Goal: Communication & Community: Answer question/provide support

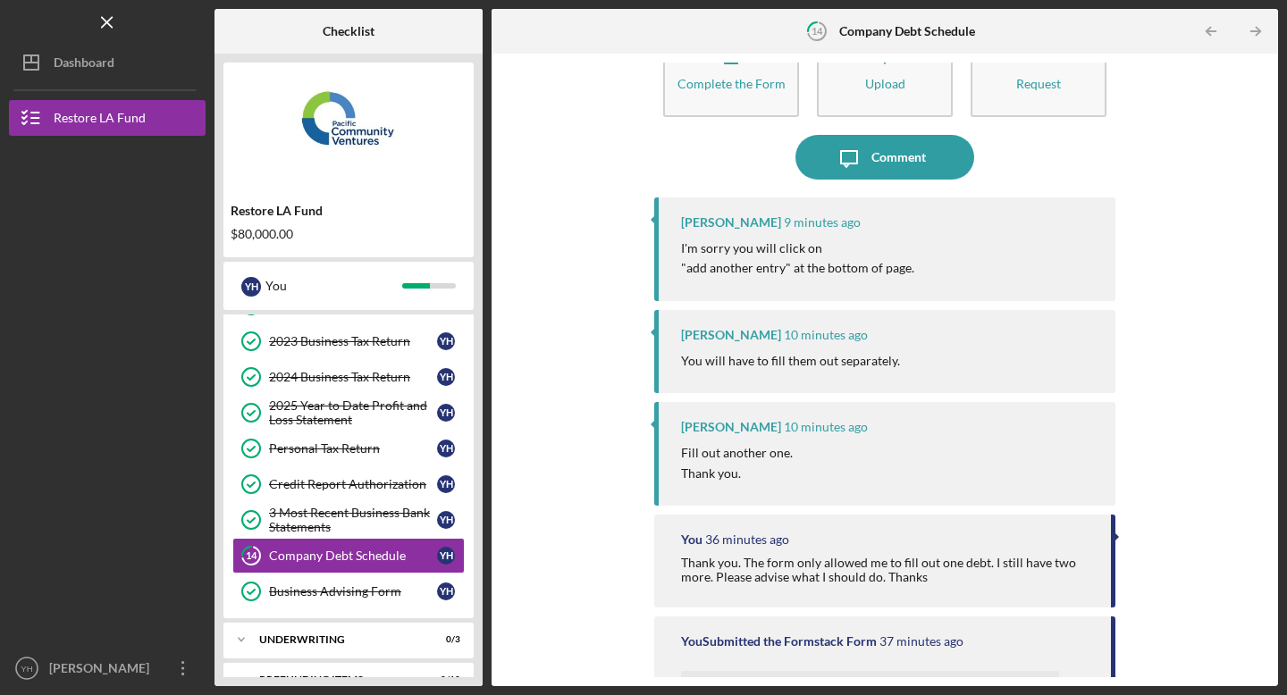
scroll to position [68, 0]
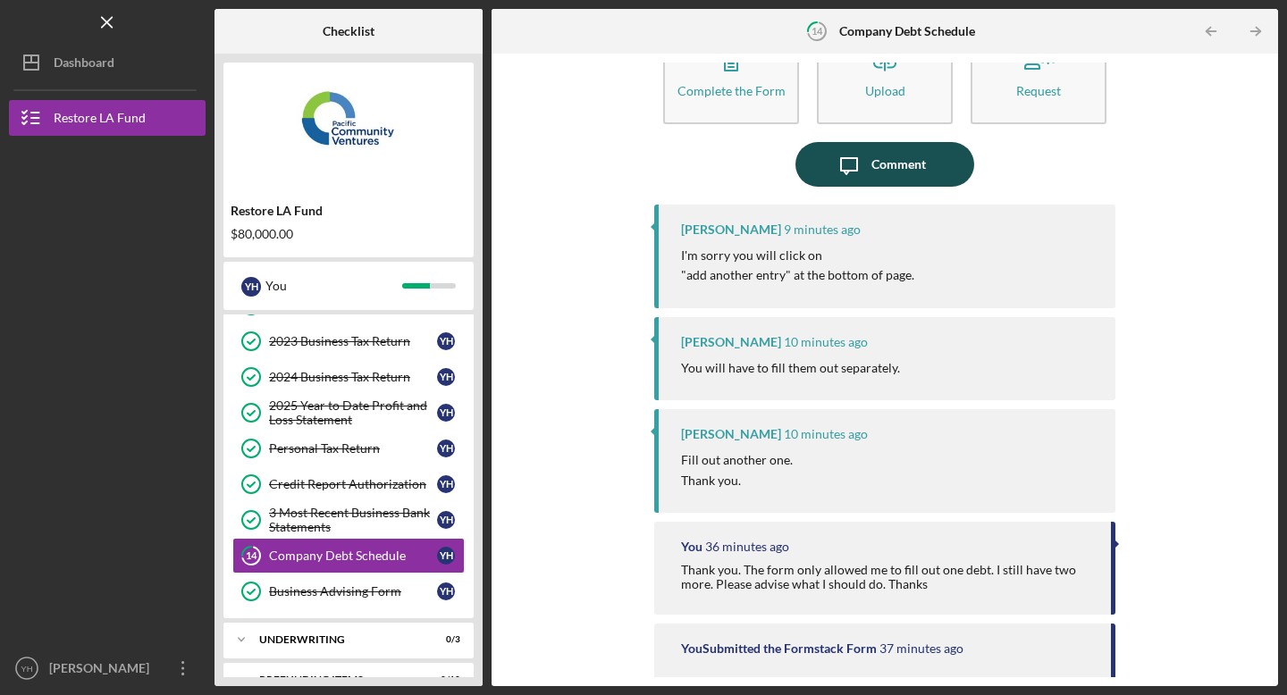
click at [855, 173] on icon "Icon/Message" at bounding box center [849, 164] width 45 height 45
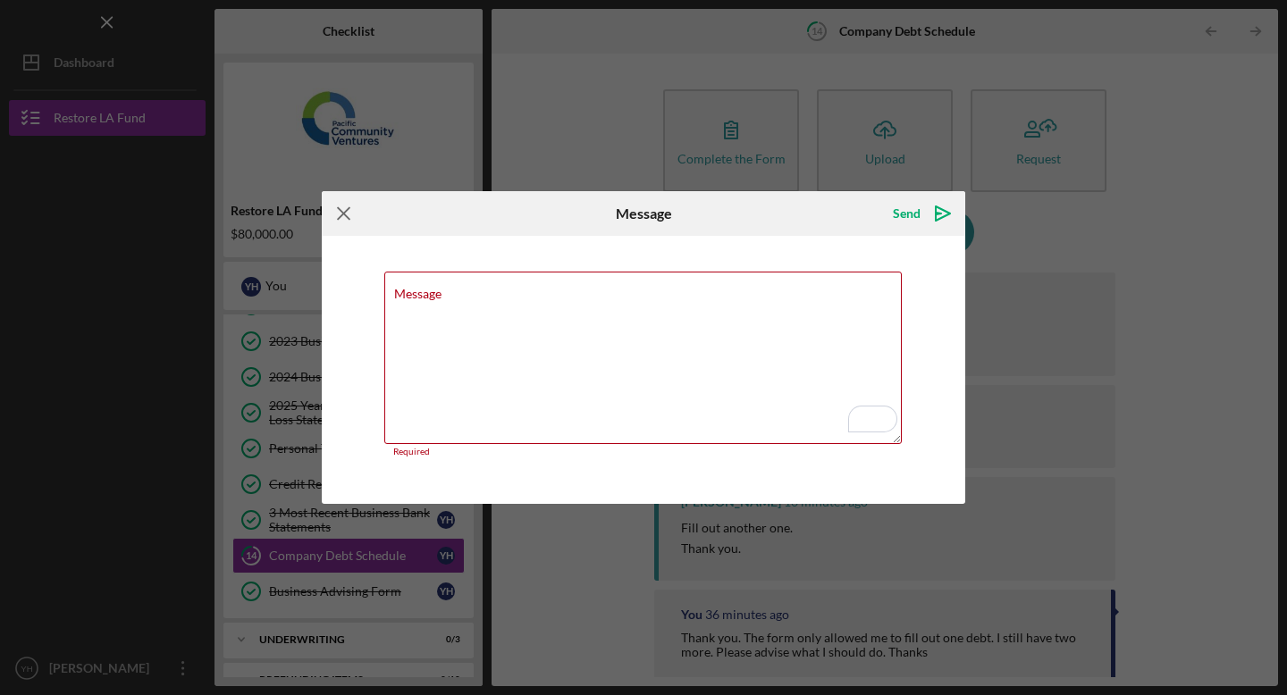
click at [335, 218] on icon "Icon/Menu Close" at bounding box center [344, 213] width 45 height 45
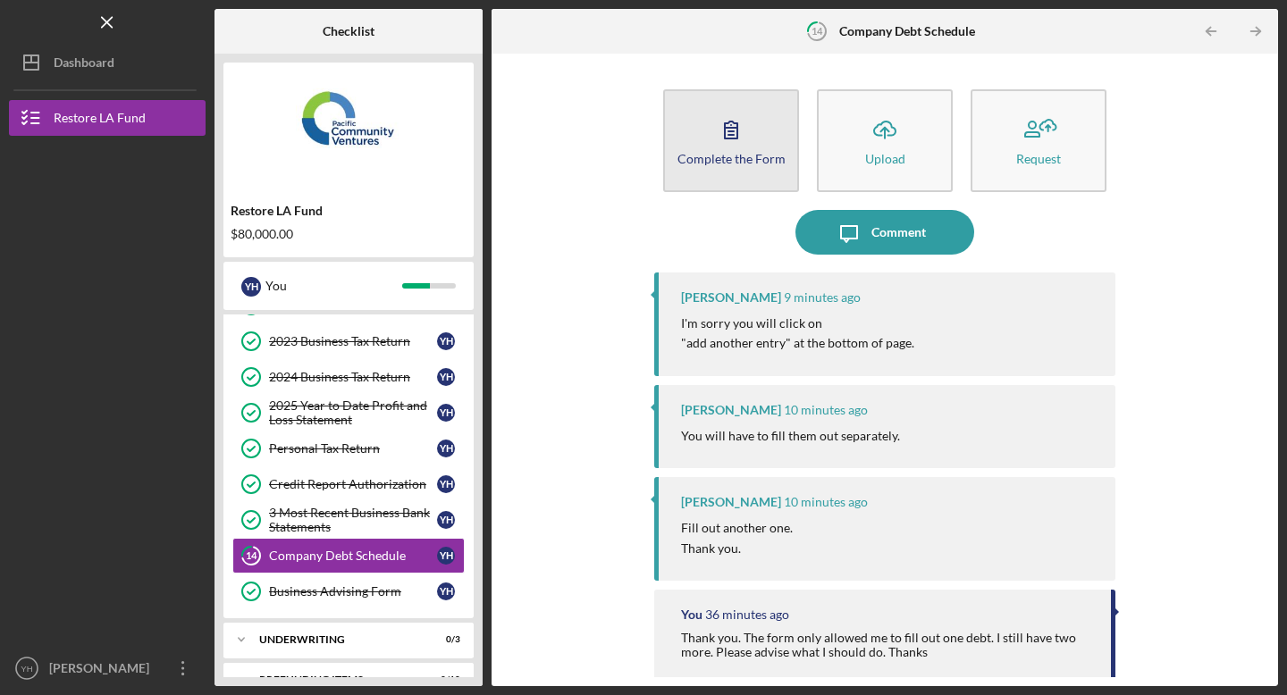
click at [756, 139] on button "Complete the Form Form" at bounding box center [731, 140] width 136 height 103
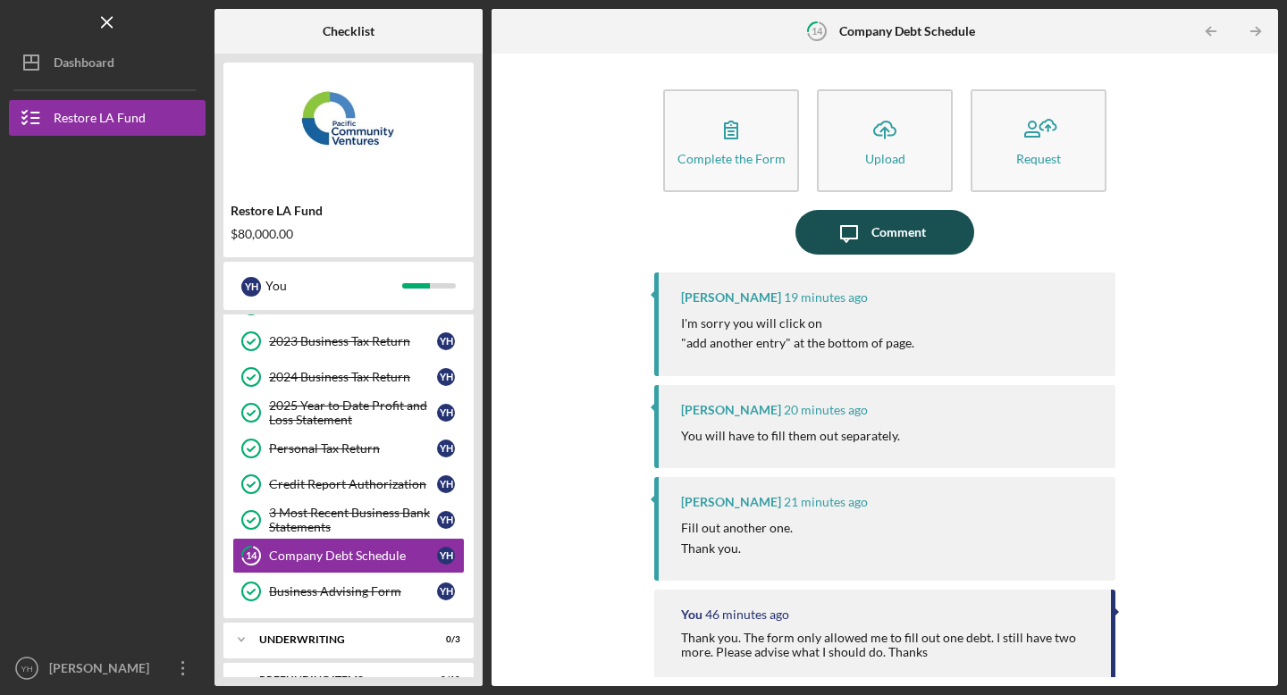
click at [848, 247] on icon "Icon/Message" at bounding box center [849, 232] width 45 height 45
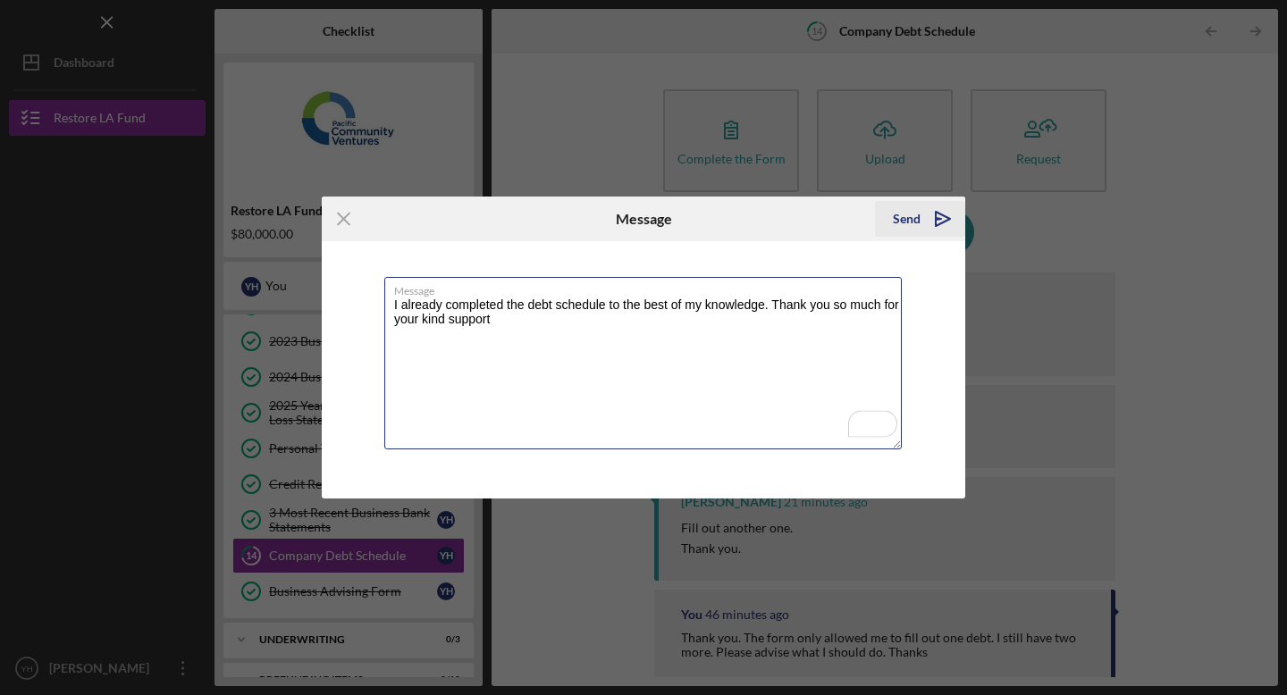
type textarea "I already completed the debt schedule to the best of my knowledge. Thank you so…"
click at [911, 218] on div "Send" at bounding box center [907, 219] width 28 height 36
